Goal: Task Accomplishment & Management: Use online tool/utility

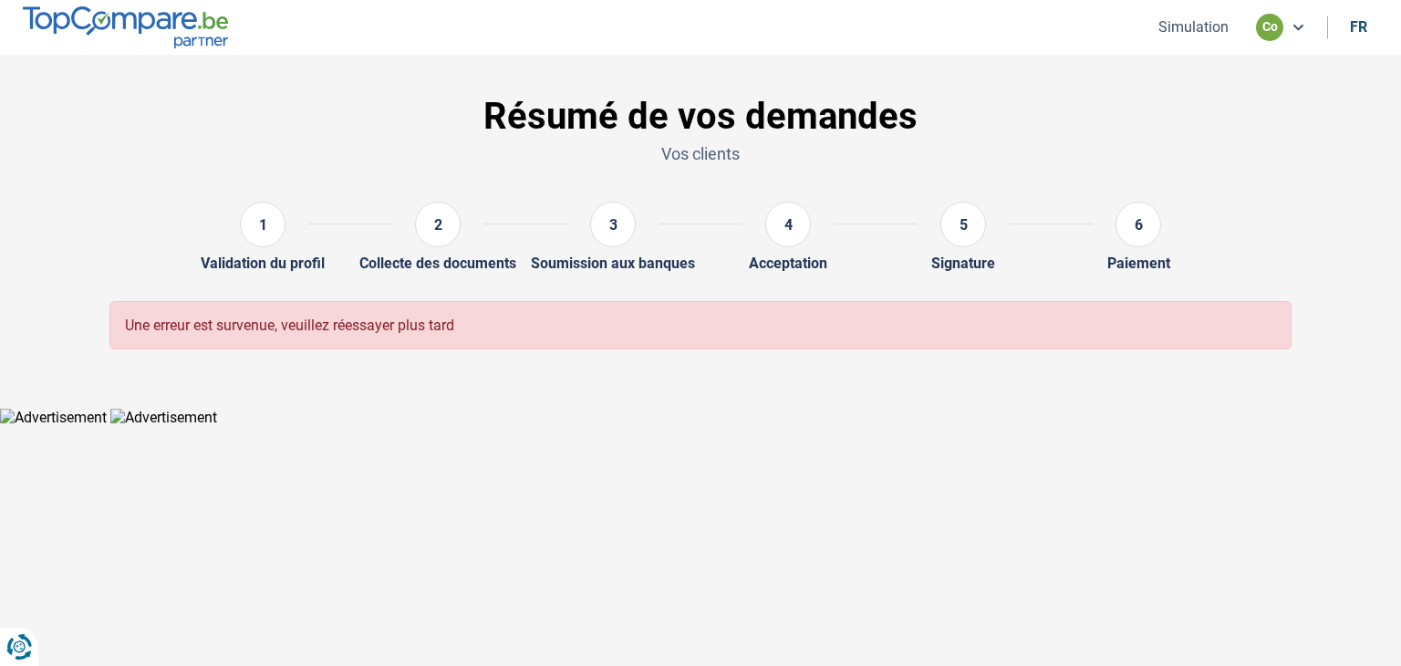
click at [1227, 30] on button "Simulation" at bounding box center [1193, 26] width 81 height 19
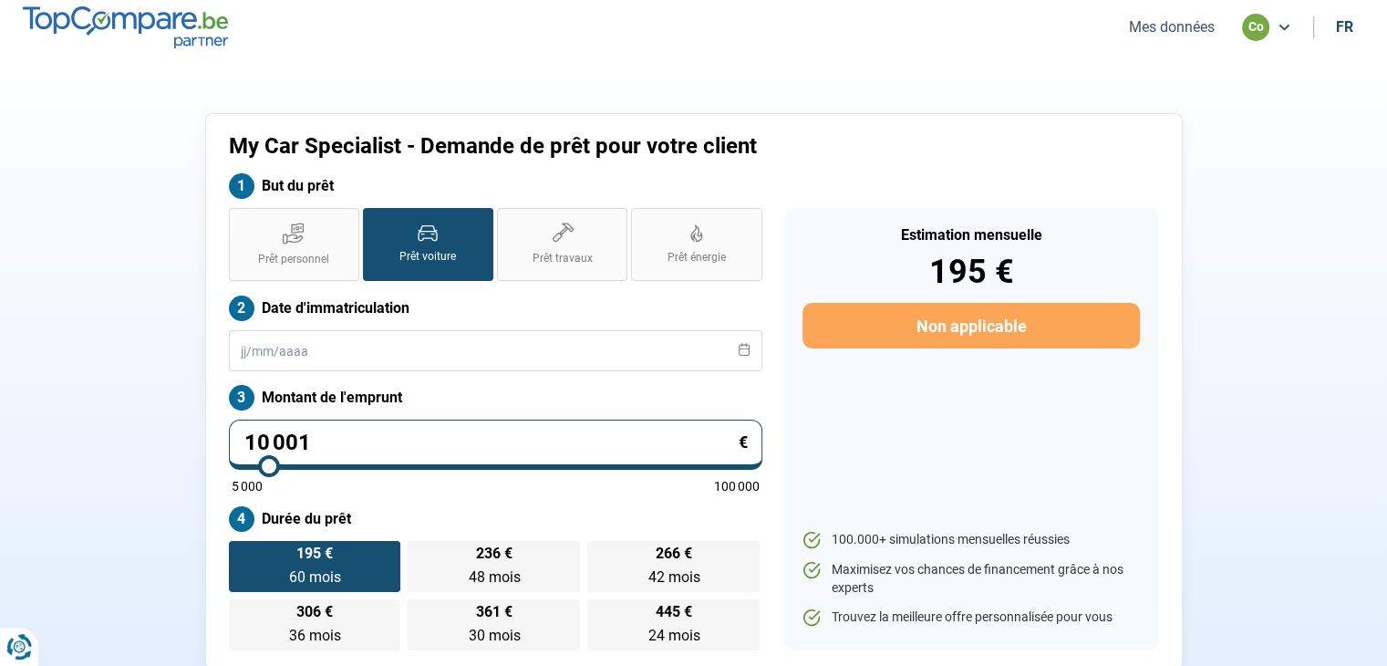
click at [1204, 30] on button "Mes données" at bounding box center [1172, 26] width 97 height 19
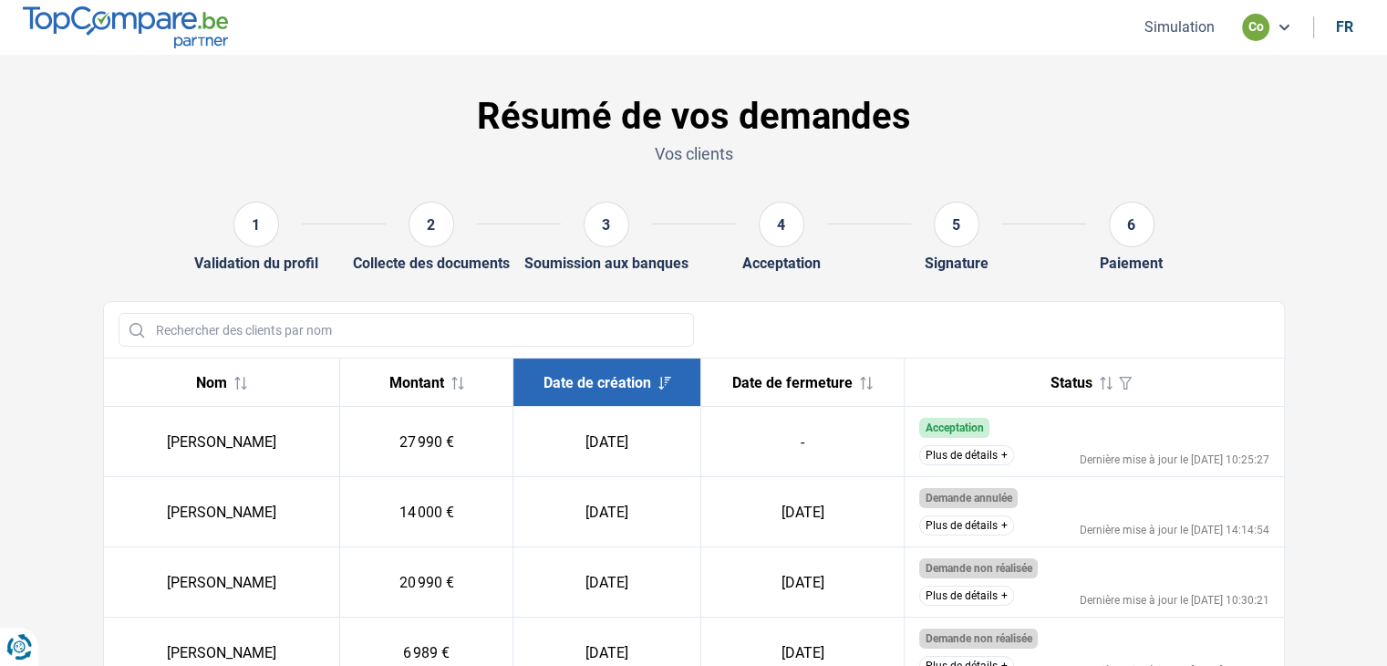
click at [992, 454] on button "Plus de détails" at bounding box center [966, 455] width 95 height 20
